Goal: Information Seeking & Learning: Understand process/instructions

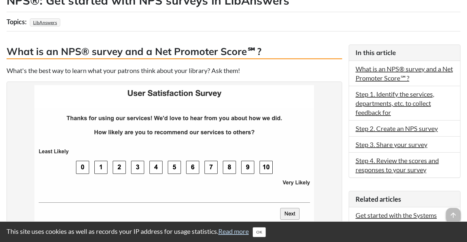
scroll to position [131, 0]
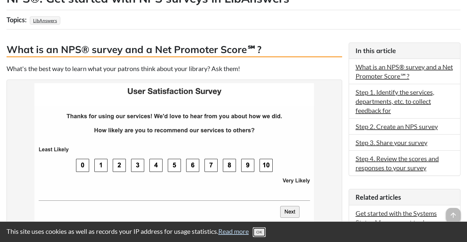
click at [259, 230] on button "OK" at bounding box center [259, 232] width 13 height 10
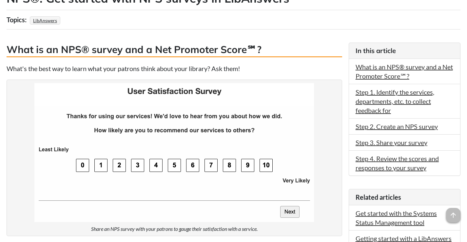
click at [250, 164] on img at bounding box center [174, 152] width 280 height 139
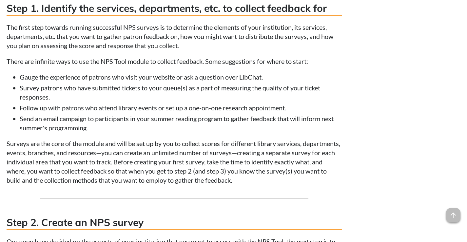
scroll to position [1016, 0]
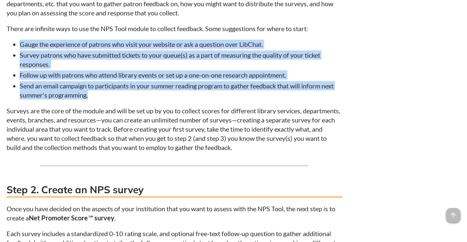
drag, startPoint x: 20, startPoint y: 43, endPoint x: 223, endPoint y: 96, distance: 210.0
click at [223, 96] on ul "Gauge the experience of patrons who visit your website or ask a question over L…" at bounding box center [175, 70] width 336 height 60
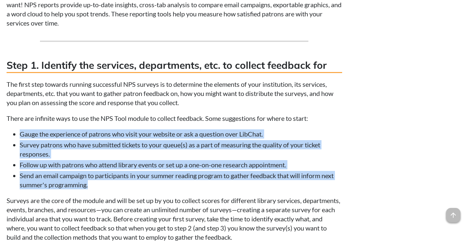
scroll to position [950, 0]
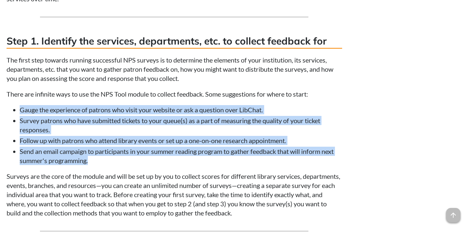
click at [208, 155] on li "Send an email campaign to participants in your summer reading program to gather…" at bounding box center [181, 156] width 322 height 18
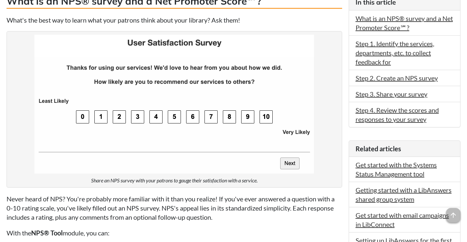
scroll to position [197, 0]
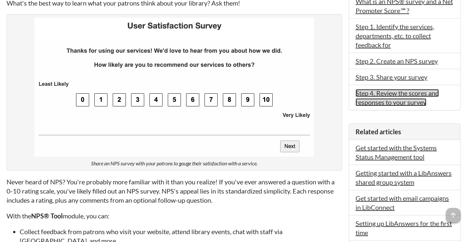
click at [377, 93] on link "Step 4. Review the scores and responses to your survey" at bounding box center [397, 97] width 83 height 17
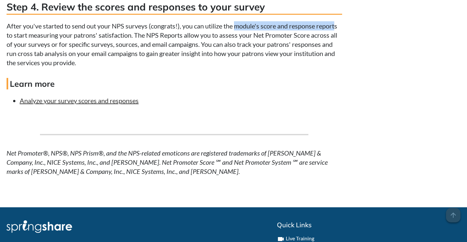
drag, startPoint x: 237, startPoint y: 24, endPoint x: 338, endPoint y: 29, distance: 101.3
click at [338, 29] on p "After you've started to send out your NPS surveys (congrats!), you can utilize …" at bounding box center [175, 44] width 336 height 46
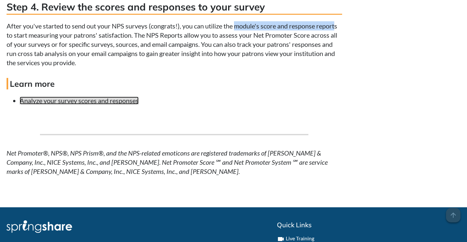
click at [85, 100] on link "Analyze your survey scores and responses" at bounding box center [79, 101] width 119 height 8
